Goal: Task Accomplishment & Management: Use online tool/utility

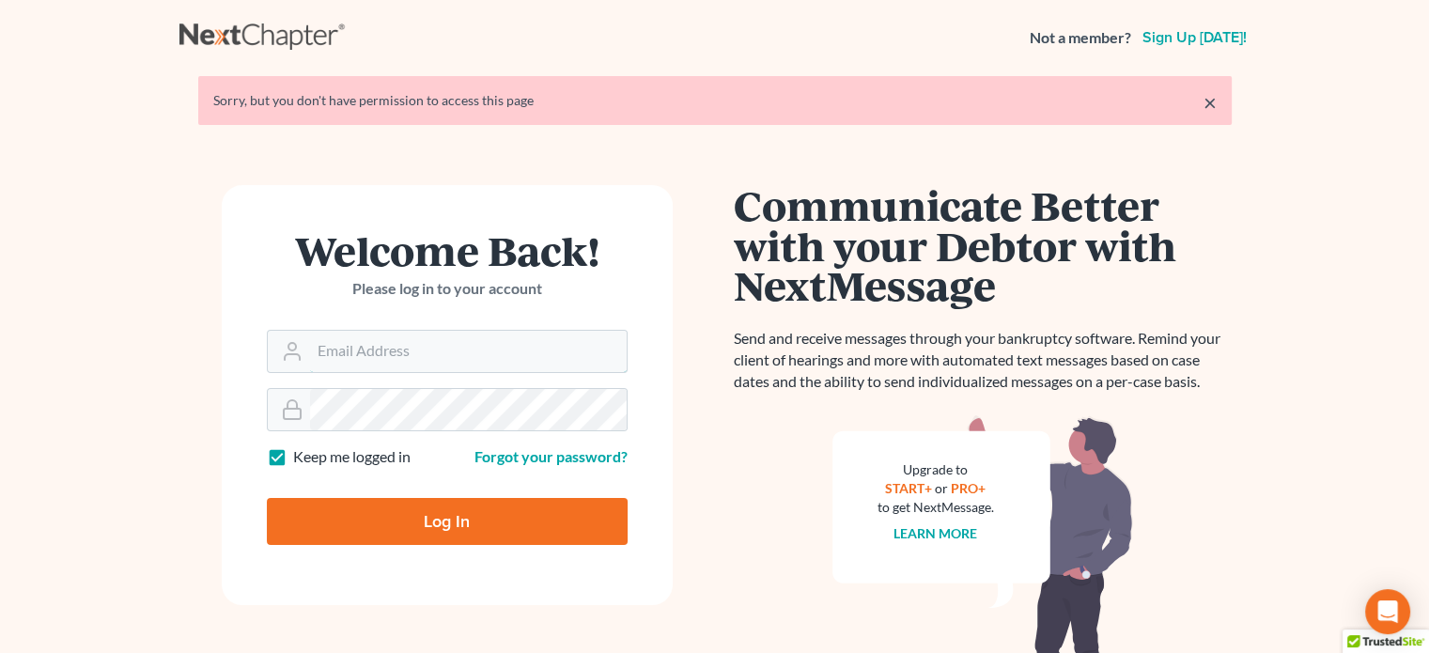
type input "[PERSON_NAME][EMAIL_ADDRESS][DOMAIN_NAME]"
click at [527, 532] on input "Log In" at bounding box center [447, 521] width 361 height 47
type input "Thinking..."
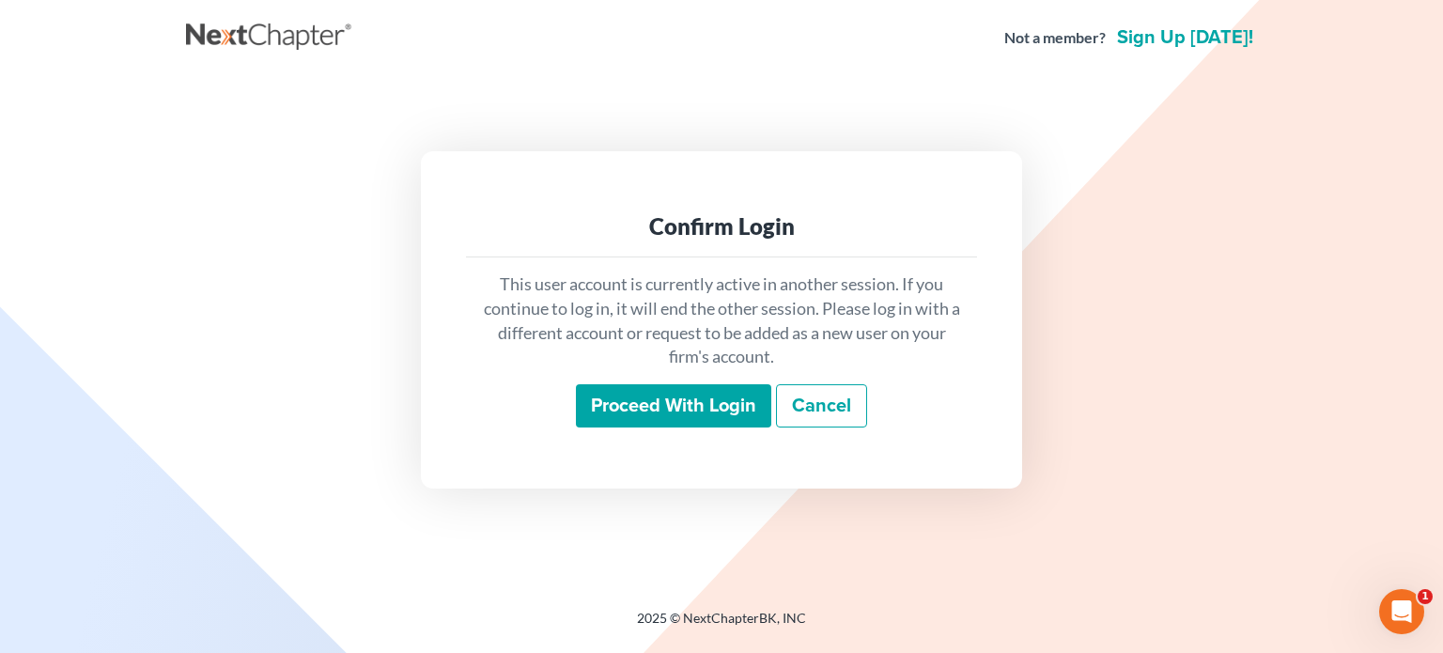
click at [661, 409] on input "Proceed with login" at bounding box center [673, 405] width 195 height 43
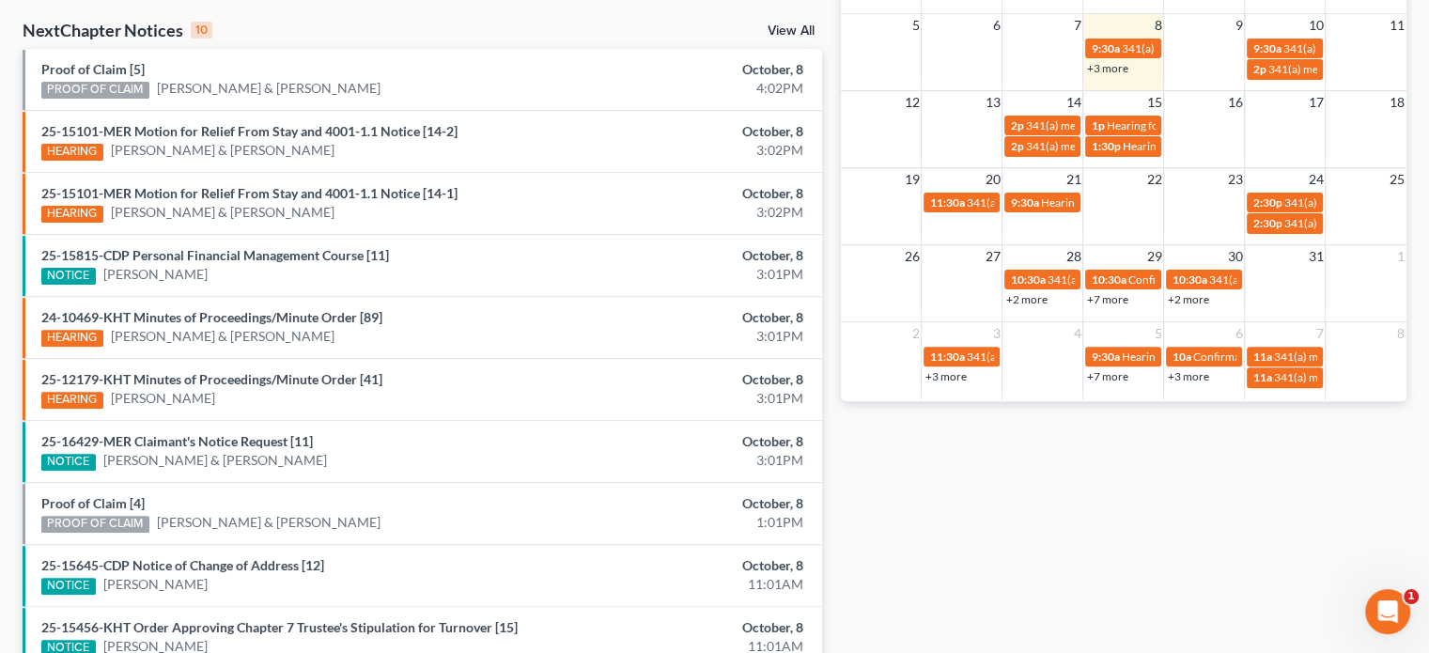
scroll to position [503, 0]
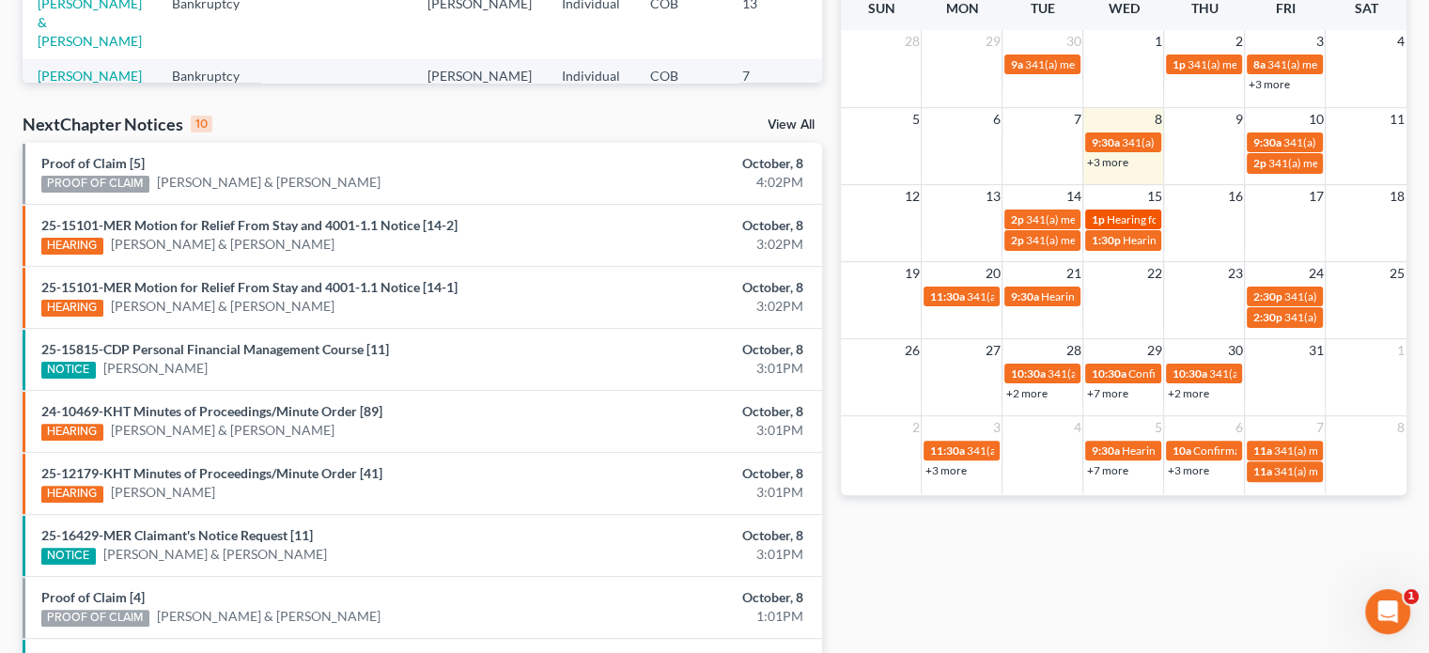
click at [1119, 217] on span "Hearing for [PERSON_NAME] & [PERSON_NAME]" at bounding box center [1228, 219] width 246 height 14
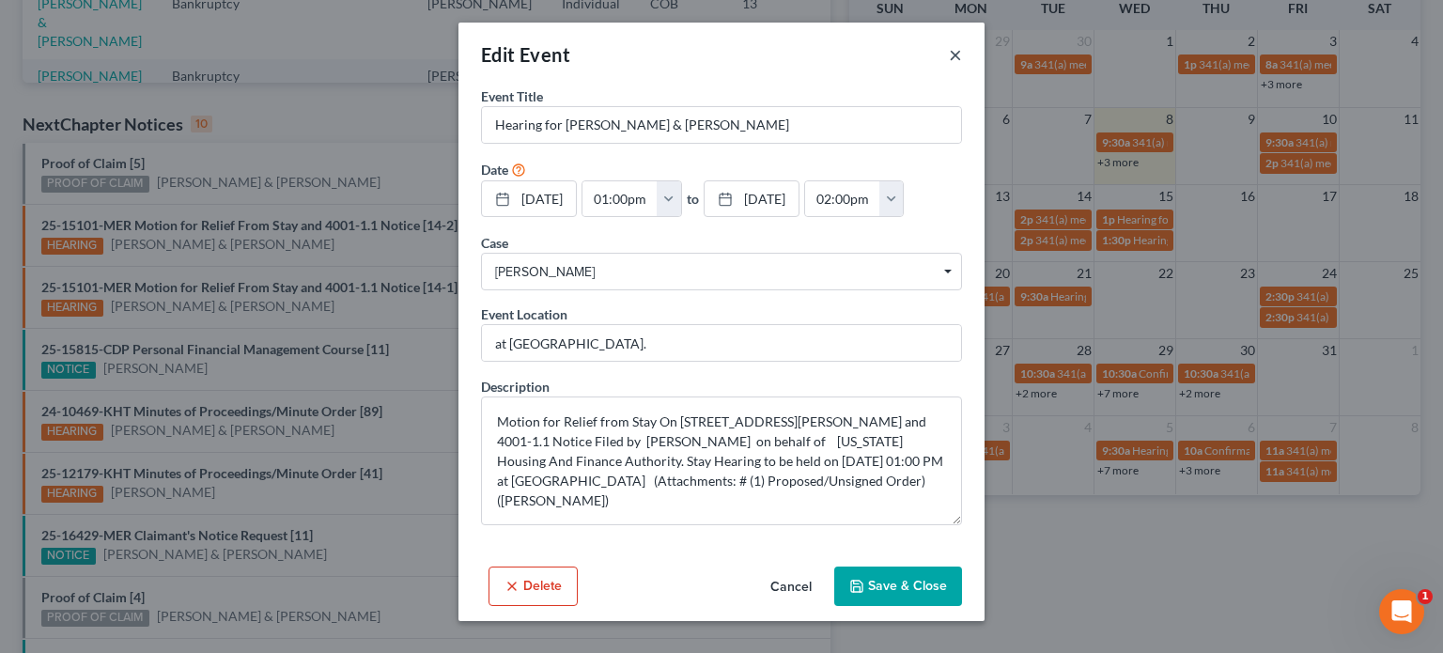
click at [952, 54] on button "×" at bounding box center [955, 54] width 13 height 23
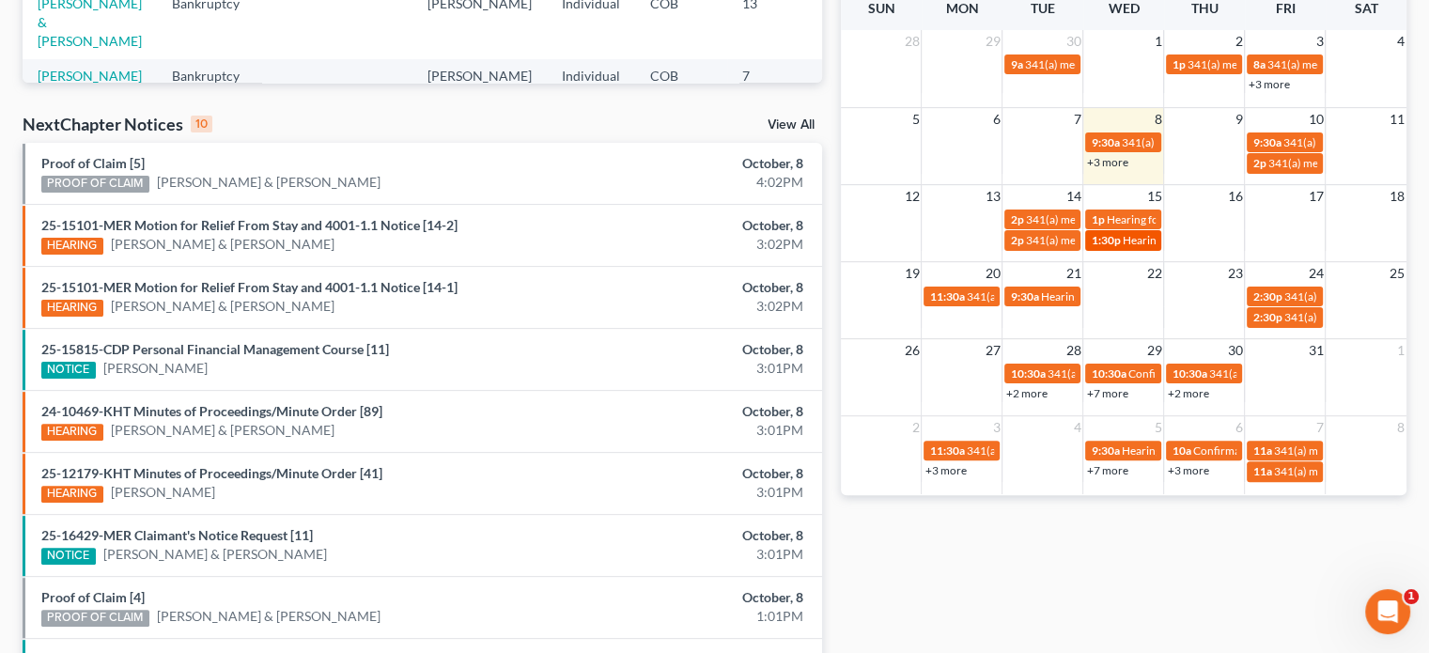
click at [1115, 239] on span "1:30p" at bounding box center [1104, 240] width 29 height 14
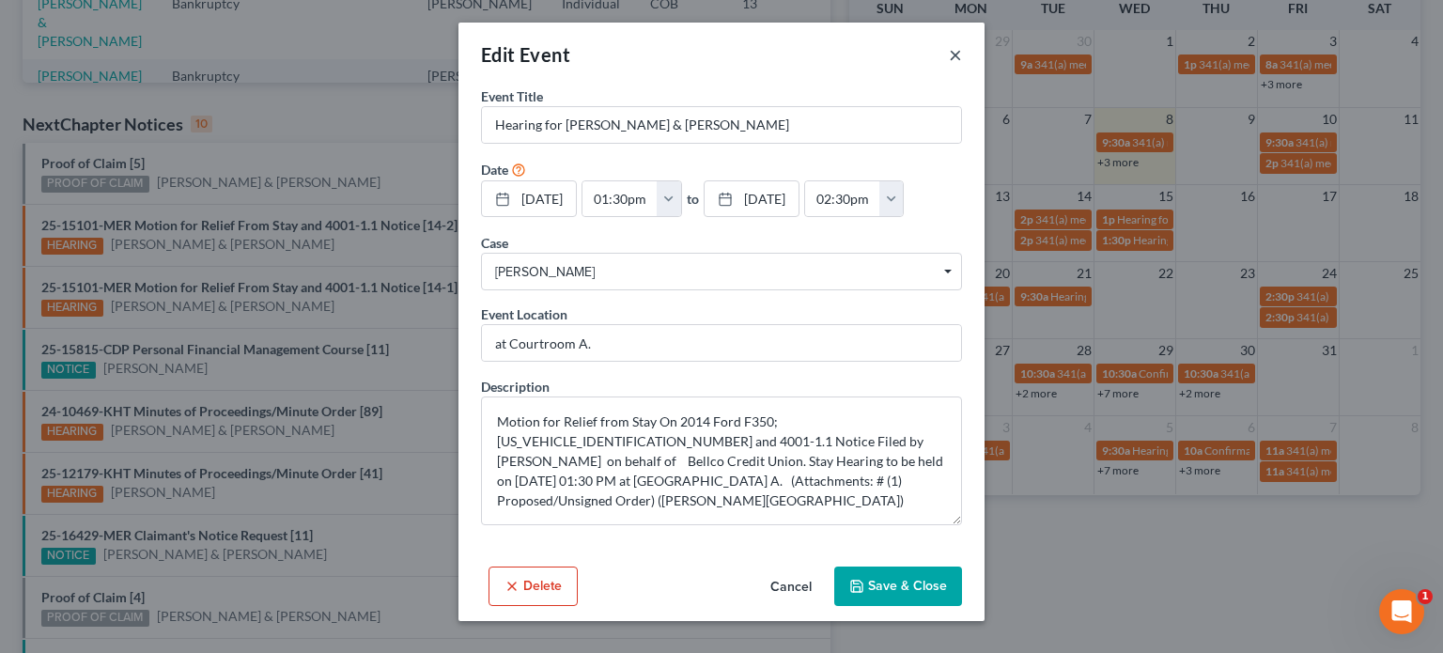
click at [954, 59] on button "×" at bounding box center [955, 54] width 13 height 23
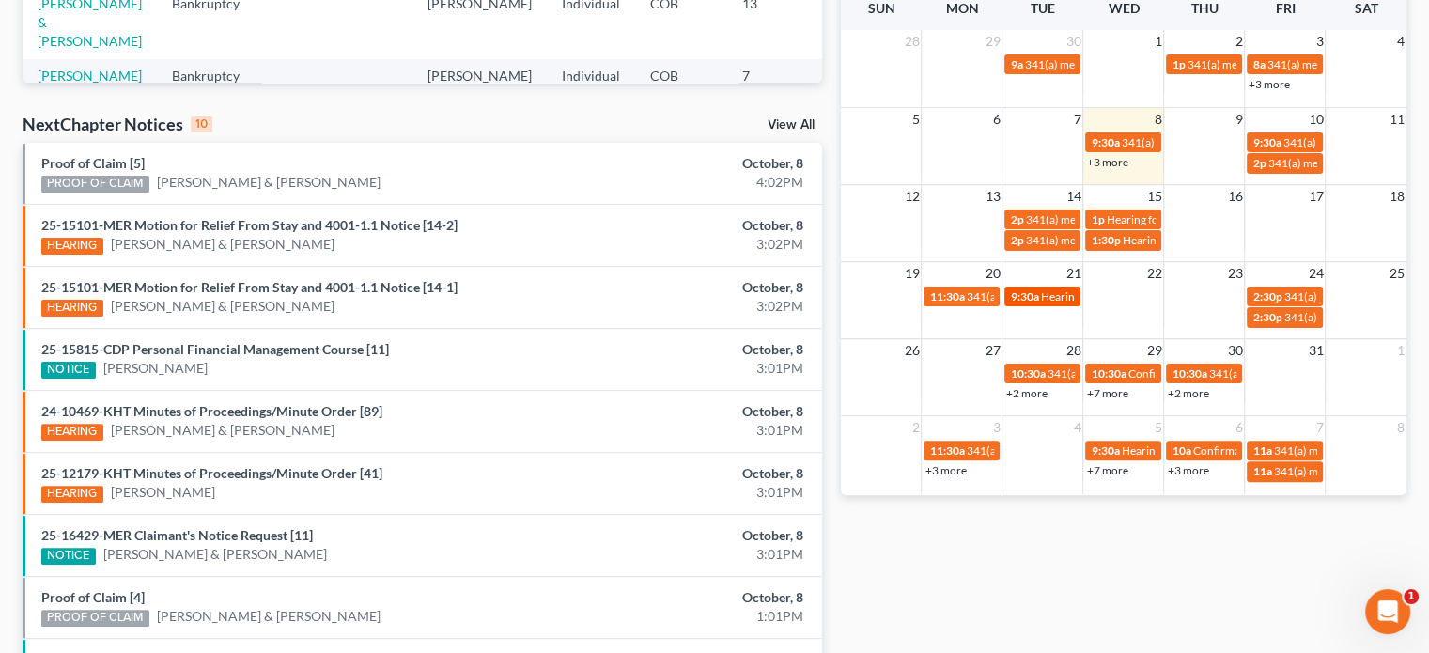
click at [1033, 296] on span "9:30a" at bounding box center [1024, 296] width 28 height 14
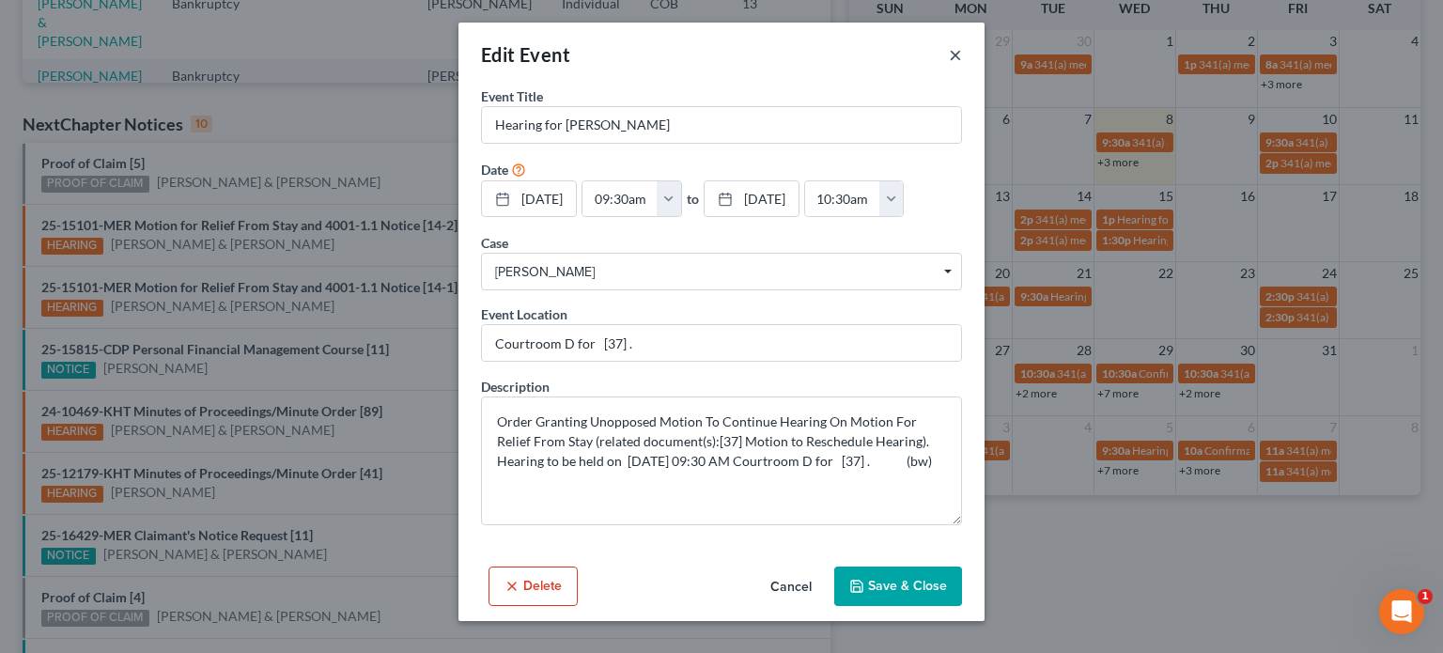
click at [953, 55] on button "×" at bounding box center [955, 54] width 13 height 23
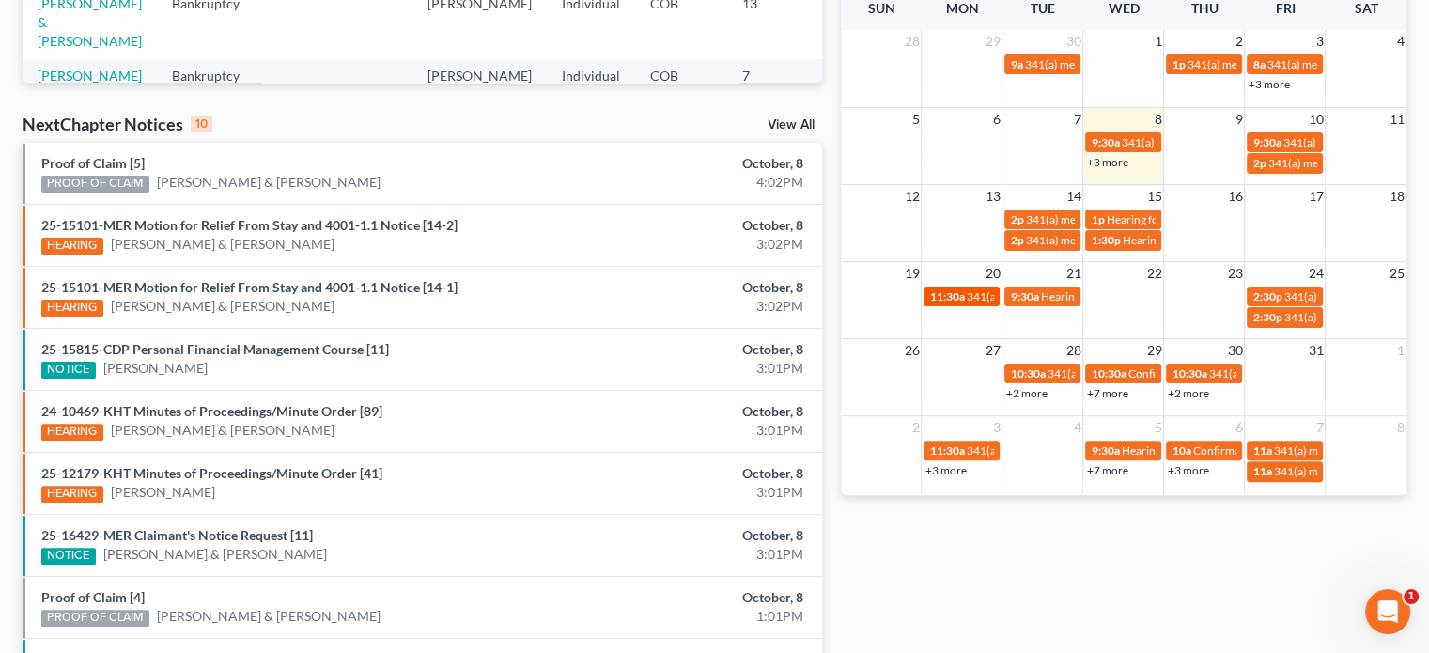
click at [978, 298] on span "341(a) meeting for [PERSON_NAME]" at bounding box center [1055, 296] width 181 height 14
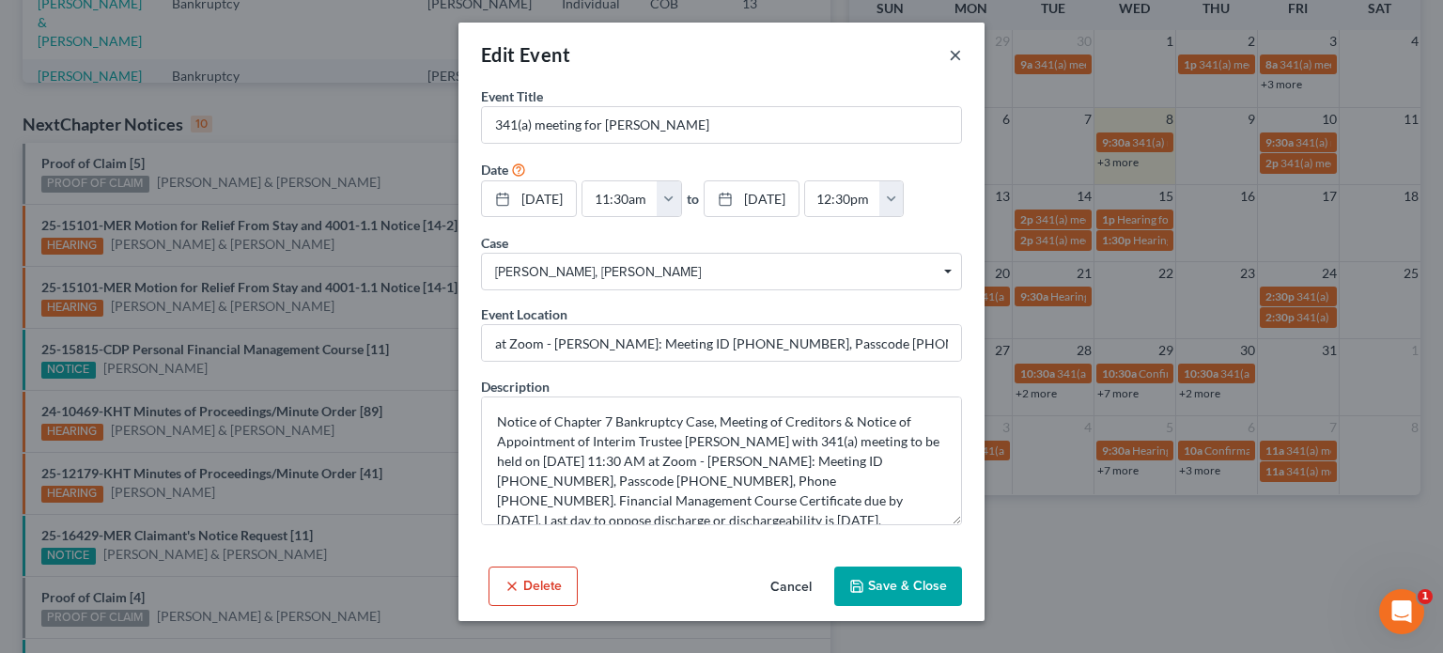
click at [950, 59] on button "×" at bounding box center [955, 54] width 13 height 23
